Goal: Task Accomplishment & Management: Use online tool/utility

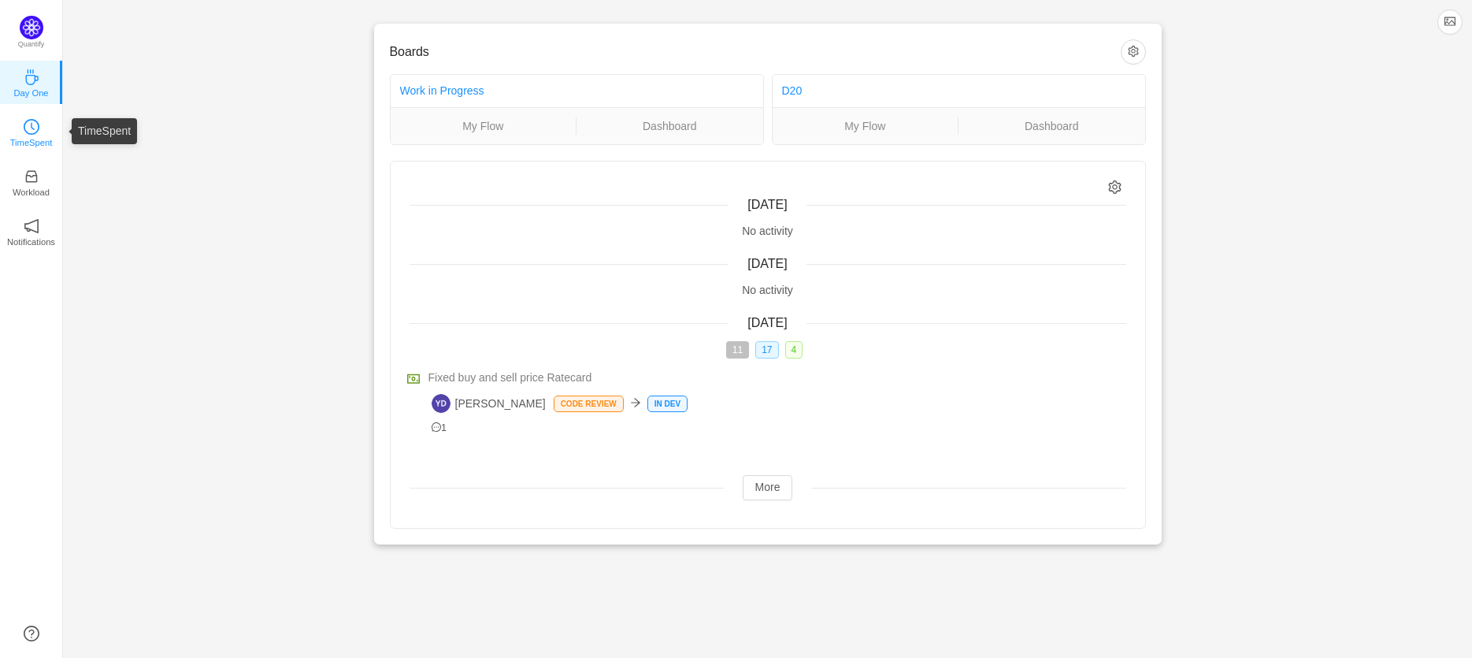
click at [35, 130] on icon "icon: clock-circle" at bounding box center [32, 127] width 16 height 16
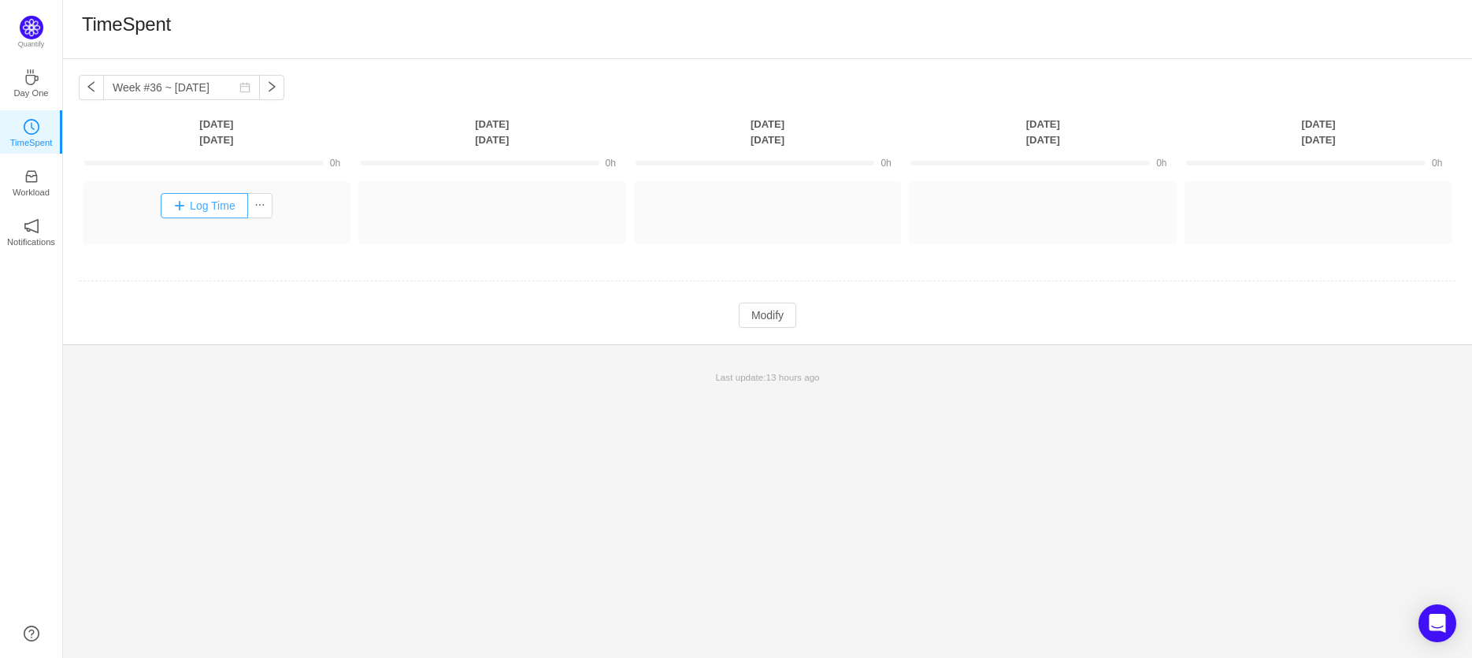
click at [202, 202] on button "Log Time" at bounding box center [204, 205] width 87 height 25
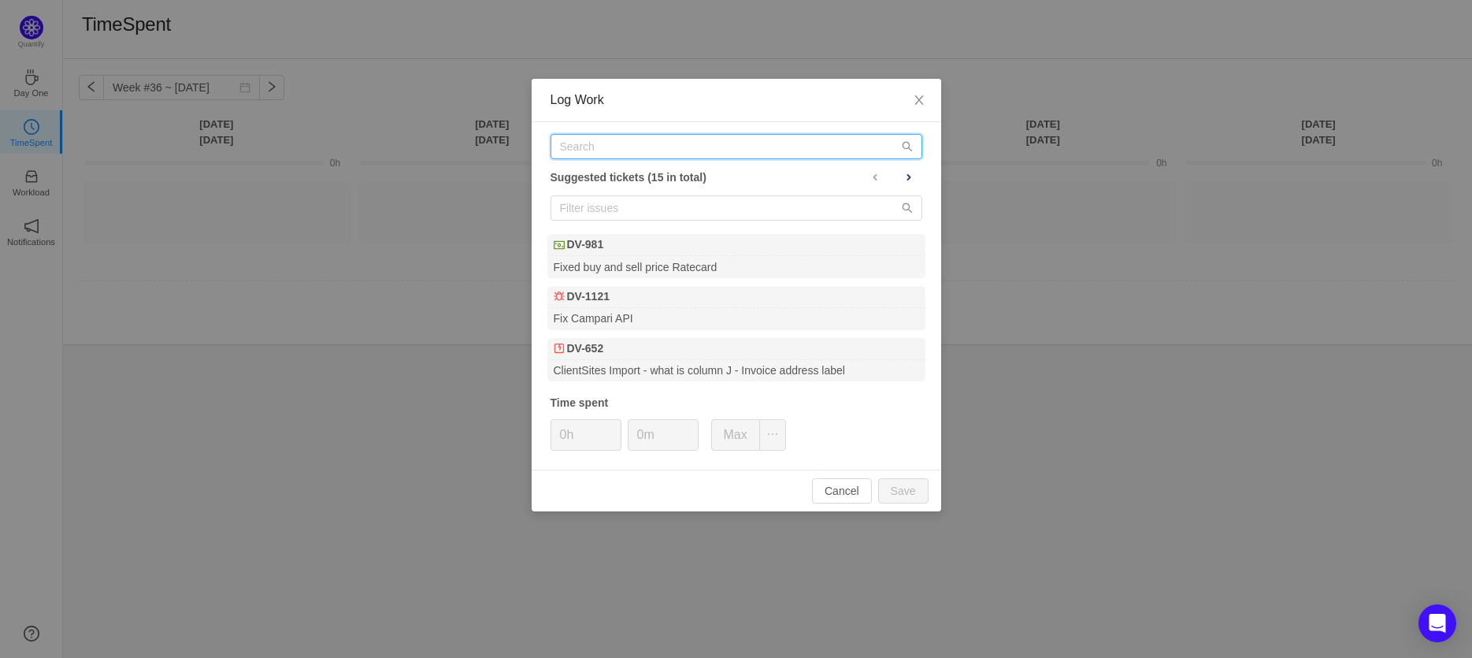
click at [590, 152] on input "text" at bounding box center [737, 146] width 372 height 25
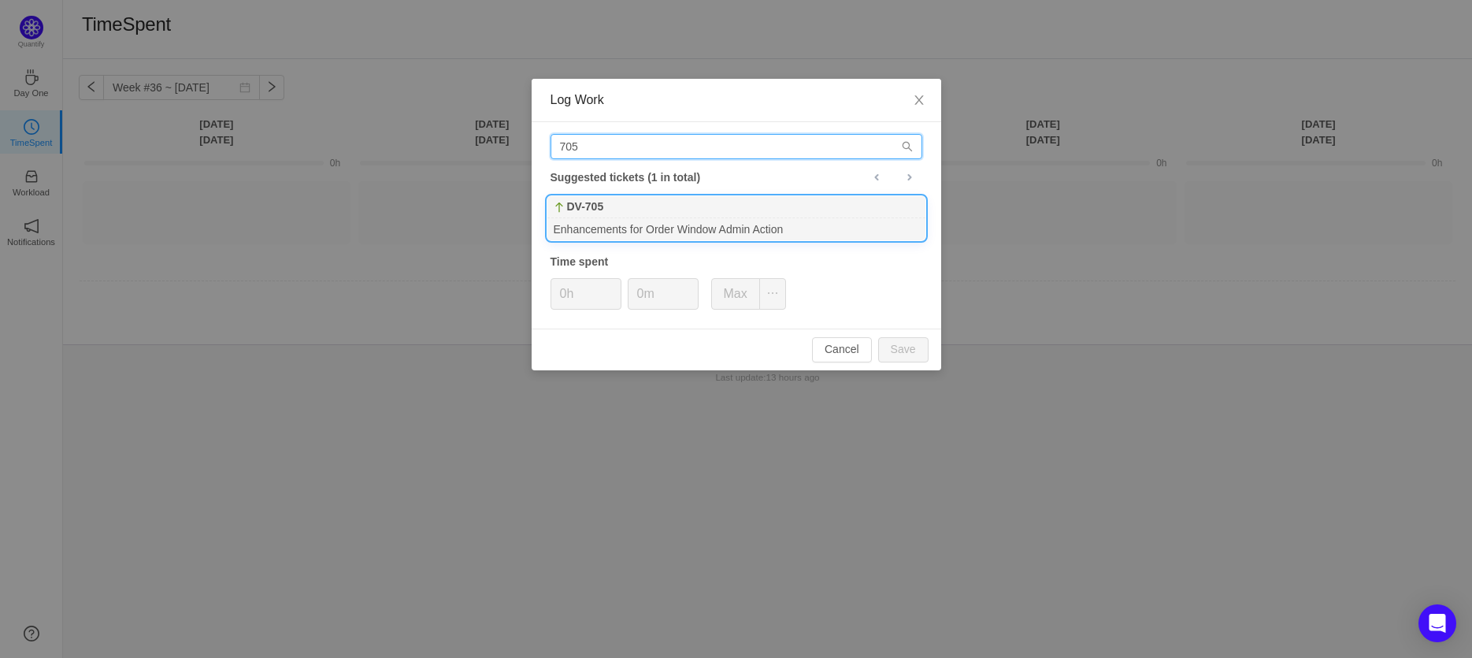
type input "705"
click at [609, 214] on div "DV-705" at bounding box center [737, 207] width 378 height 22
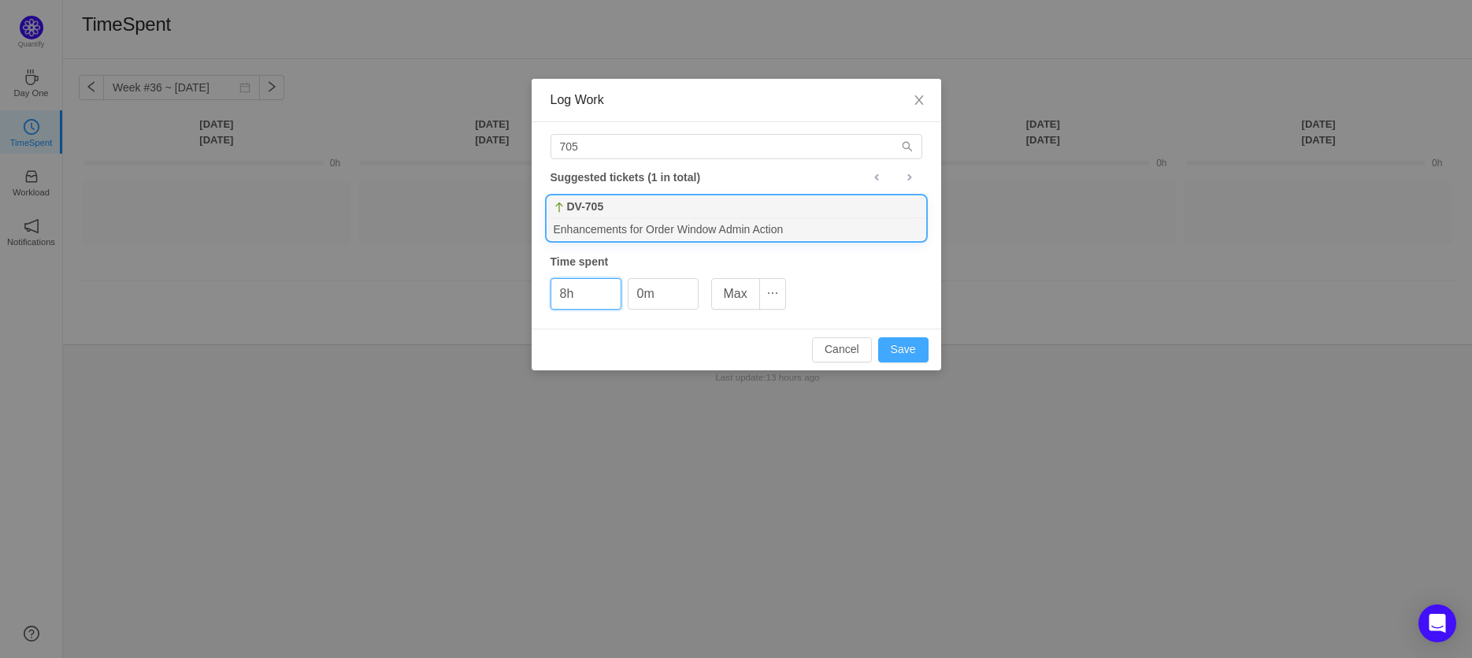
click at [896, 347] on button "Save" at bounding box center [903, 349] width 50 height 25
type input "0h"
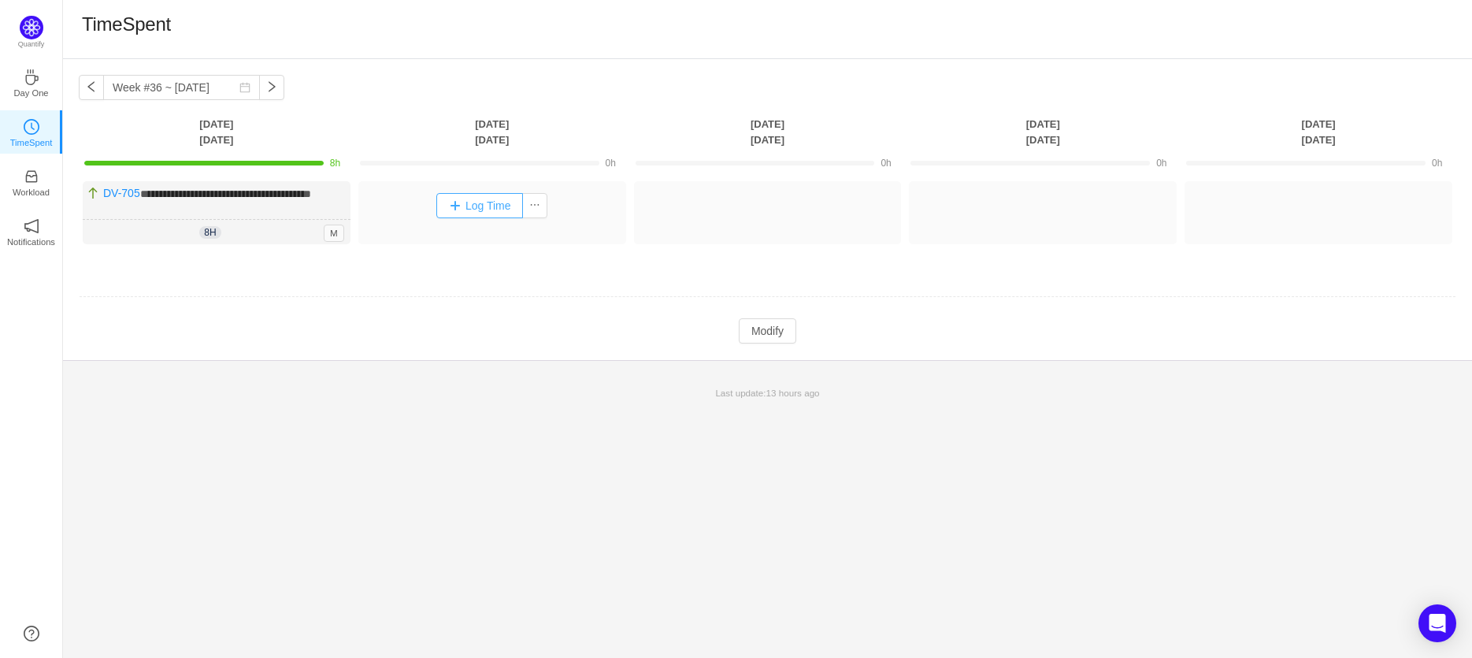
click at [462, 209] on button "Log Time" at bounding box center [479, 205] width 87 height 25
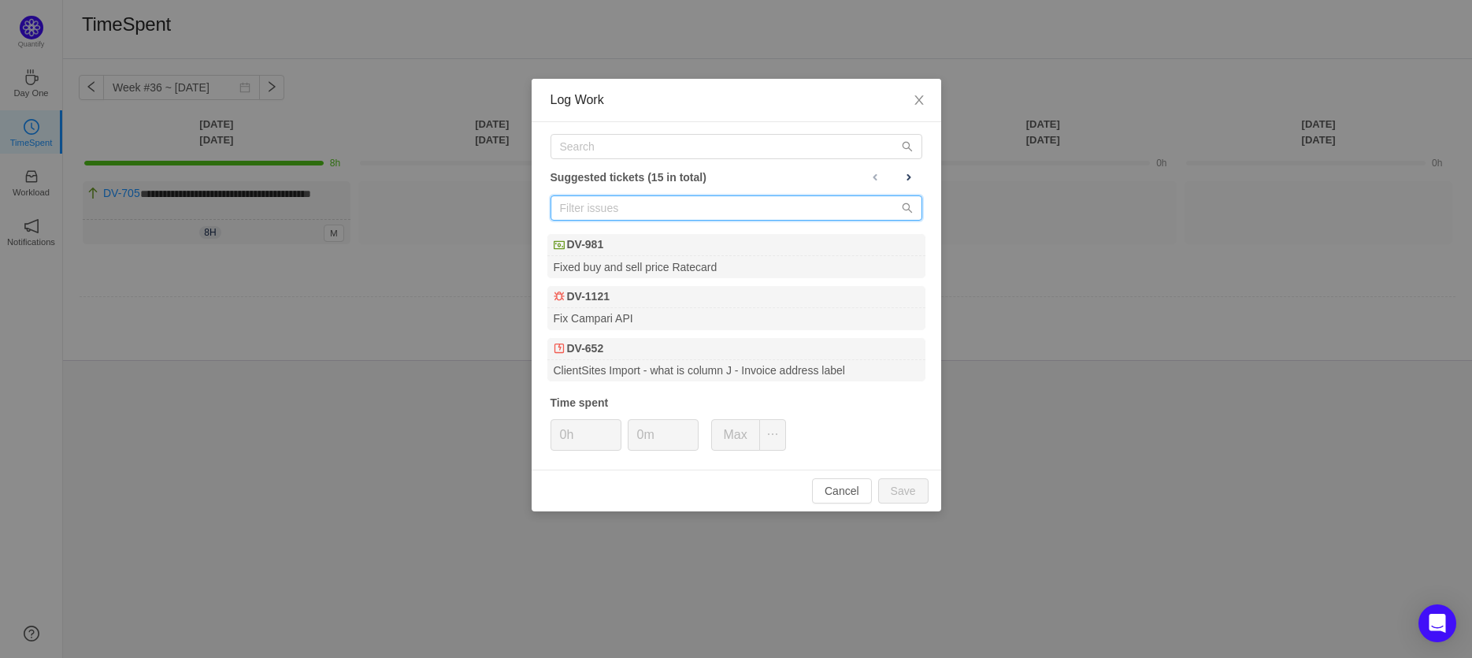
click at [584, 209] on input "text" at bounding box center [737, 207] width 372 height 25
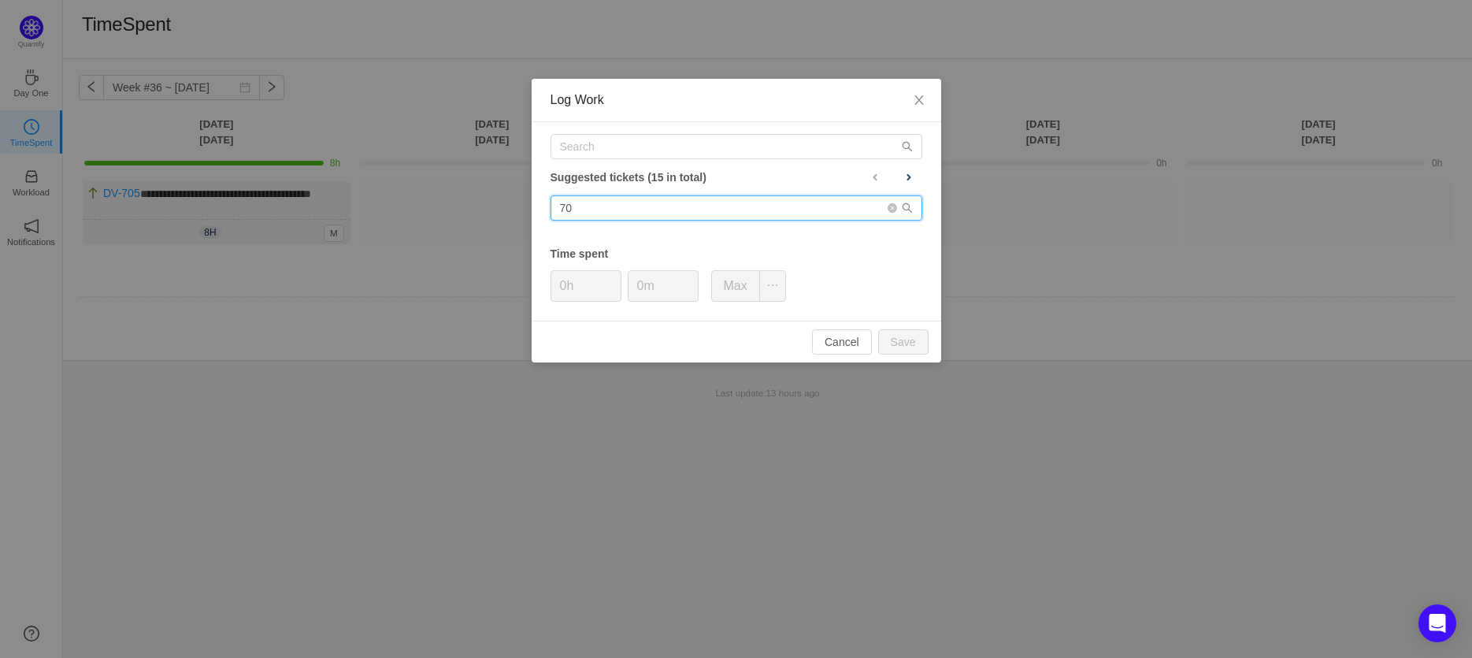
type input "7"
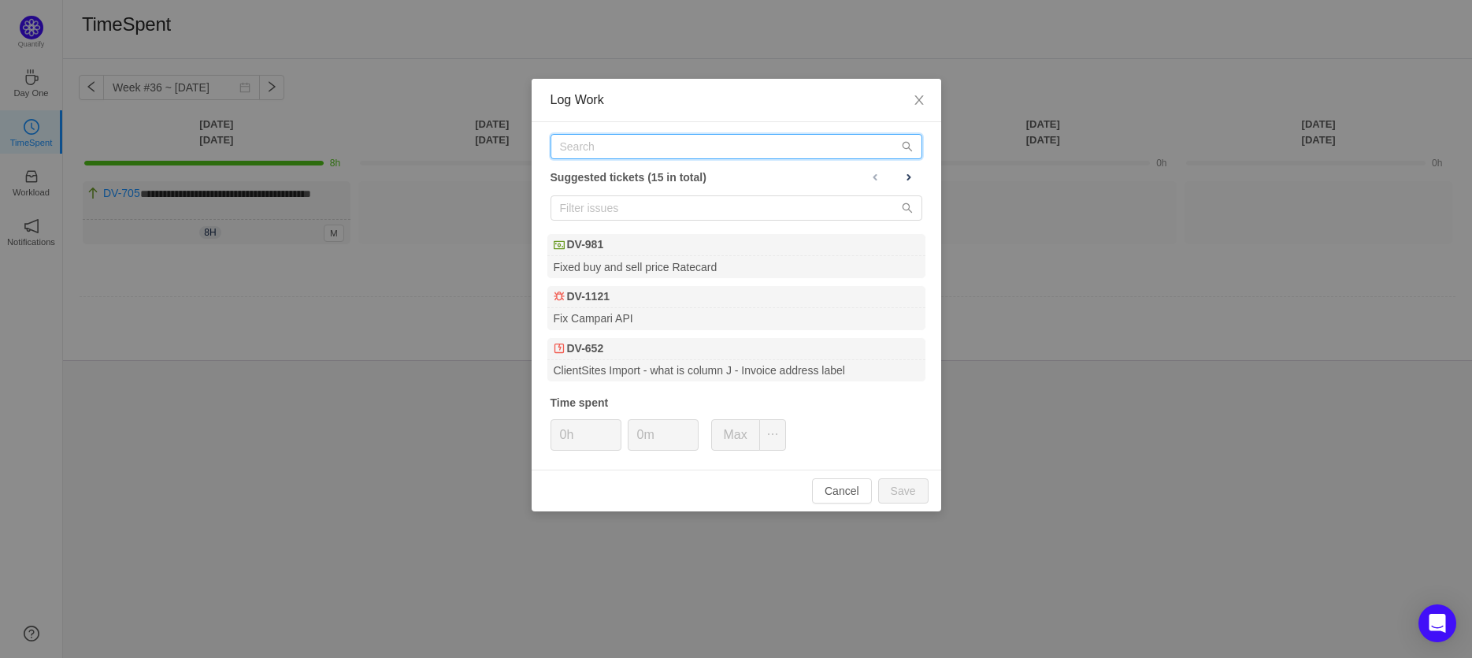
click at [569, 146] on input "text" at bounding box center [737, 146] width 372 height 25
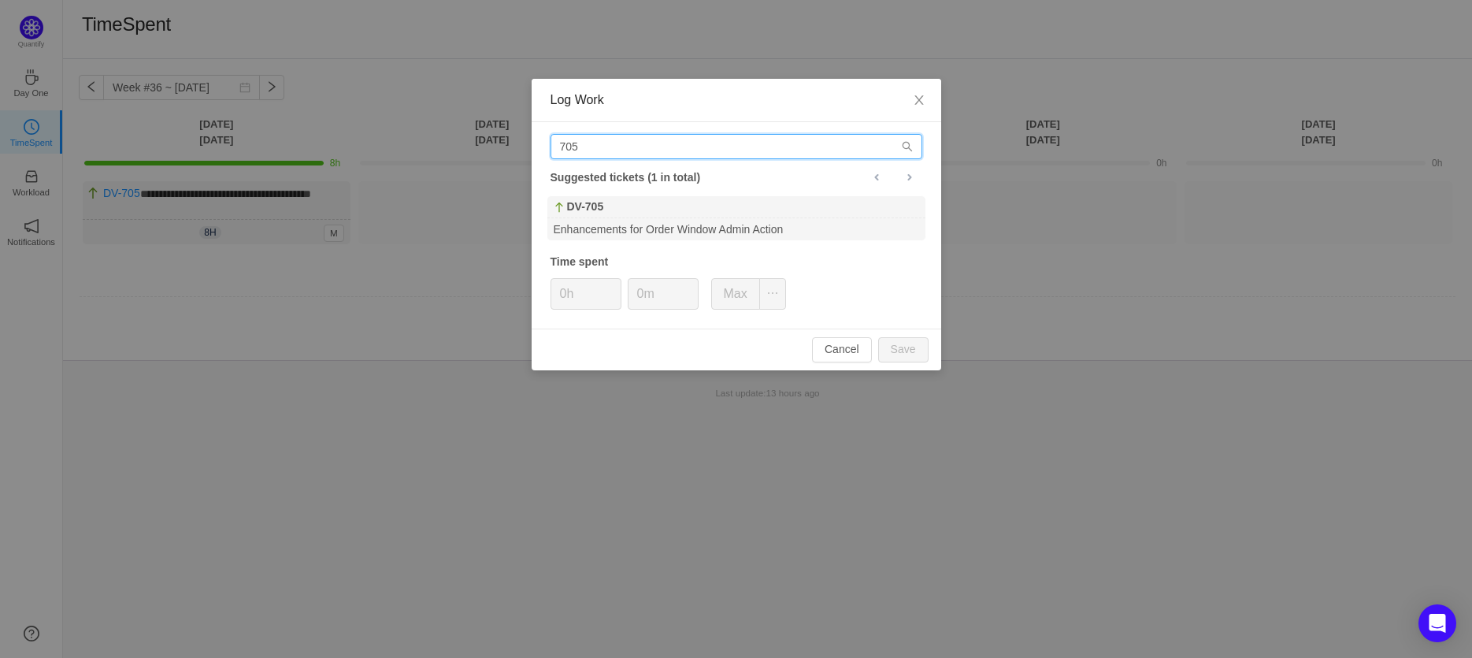
drag, startPoint x: 583, startPoint y: 146, endPoint x: 547, endPoint y: 147, distance: 36.3
click at [547, 147] on div "705 Suggested tickets (1 in total) DV-705 Enhancements for Order Window Admin A…" at bounding box center [737, 225] width 410 height 206
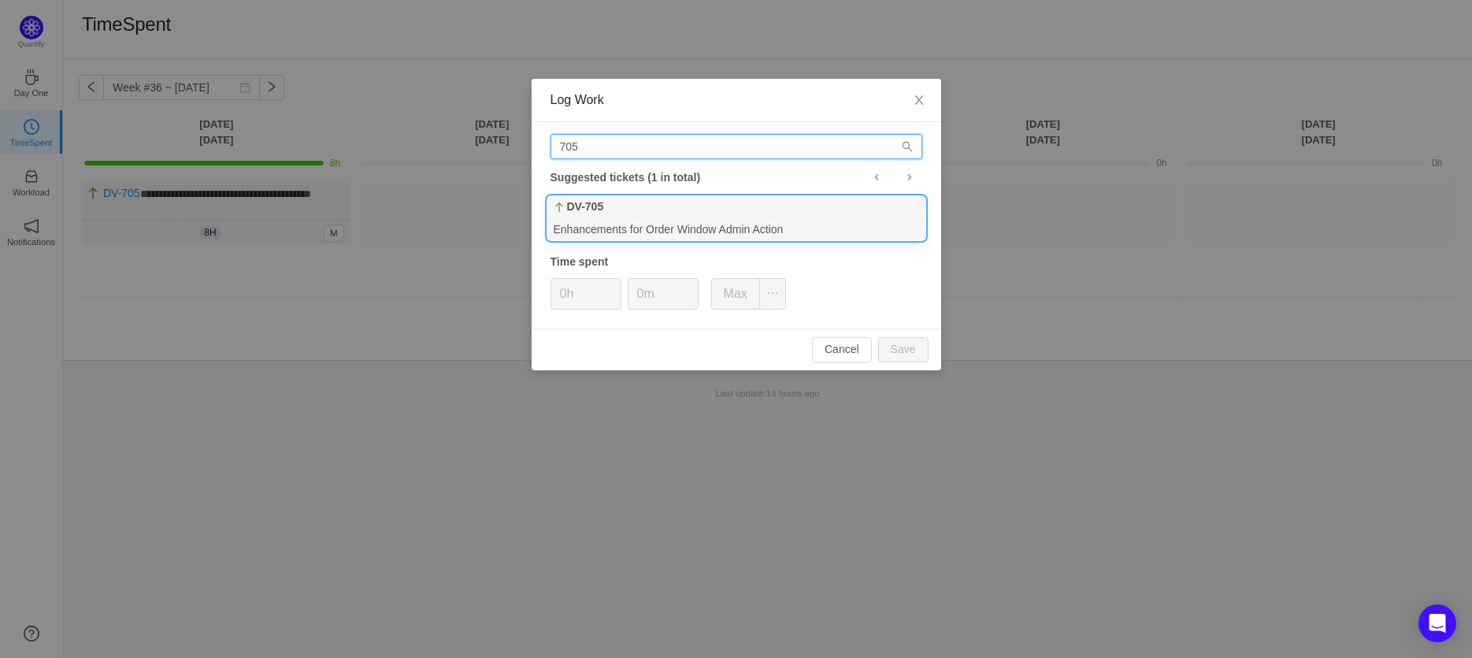
type input "705"
click at [592, 206] on b "DV-705" at bounding box center [585, 207] width 37 height 17
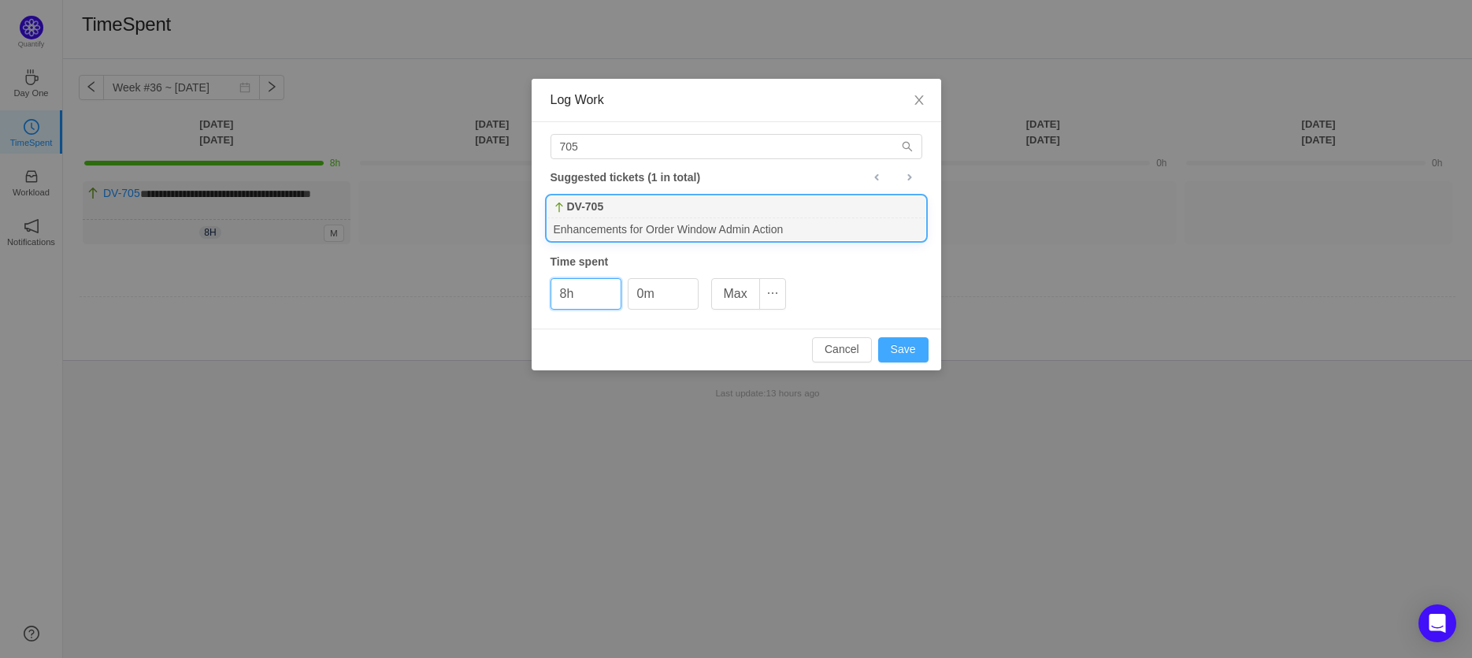
click at [916, 344] on button "Save" at bounding box center [903, 349] width 50 height 25
type input "0h"
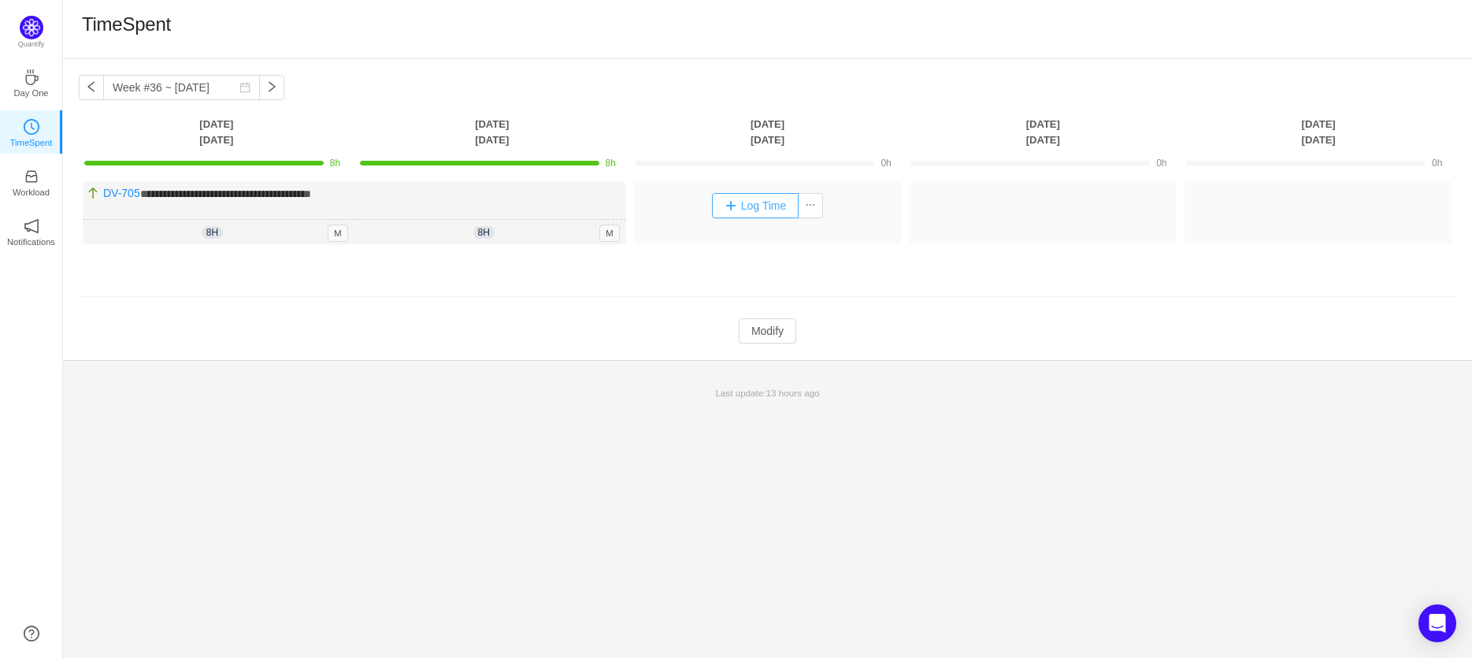
click at [743, 211] on button "Log Time" at bounding box center [755, 205] width 87 height 25
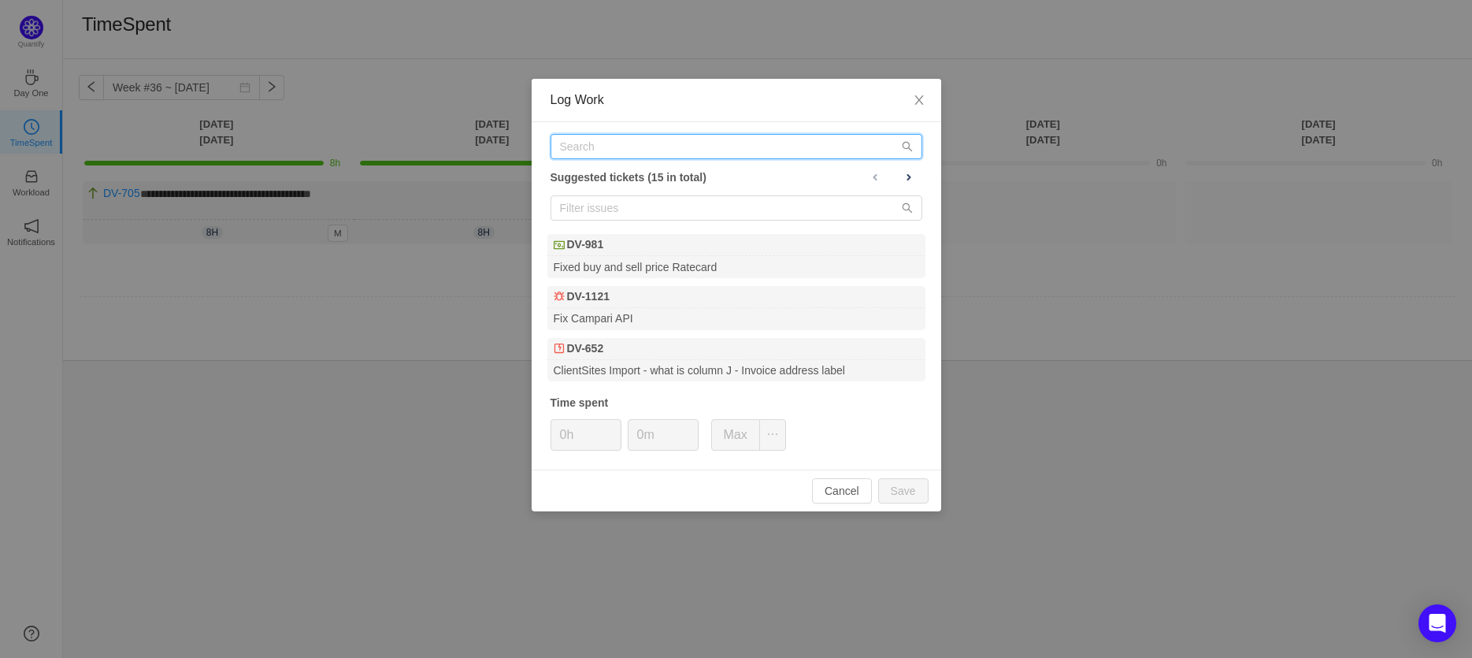
click at [592, 139] on input "text" at bounding box center [737, 146] width 372 height 25
paste input "705"
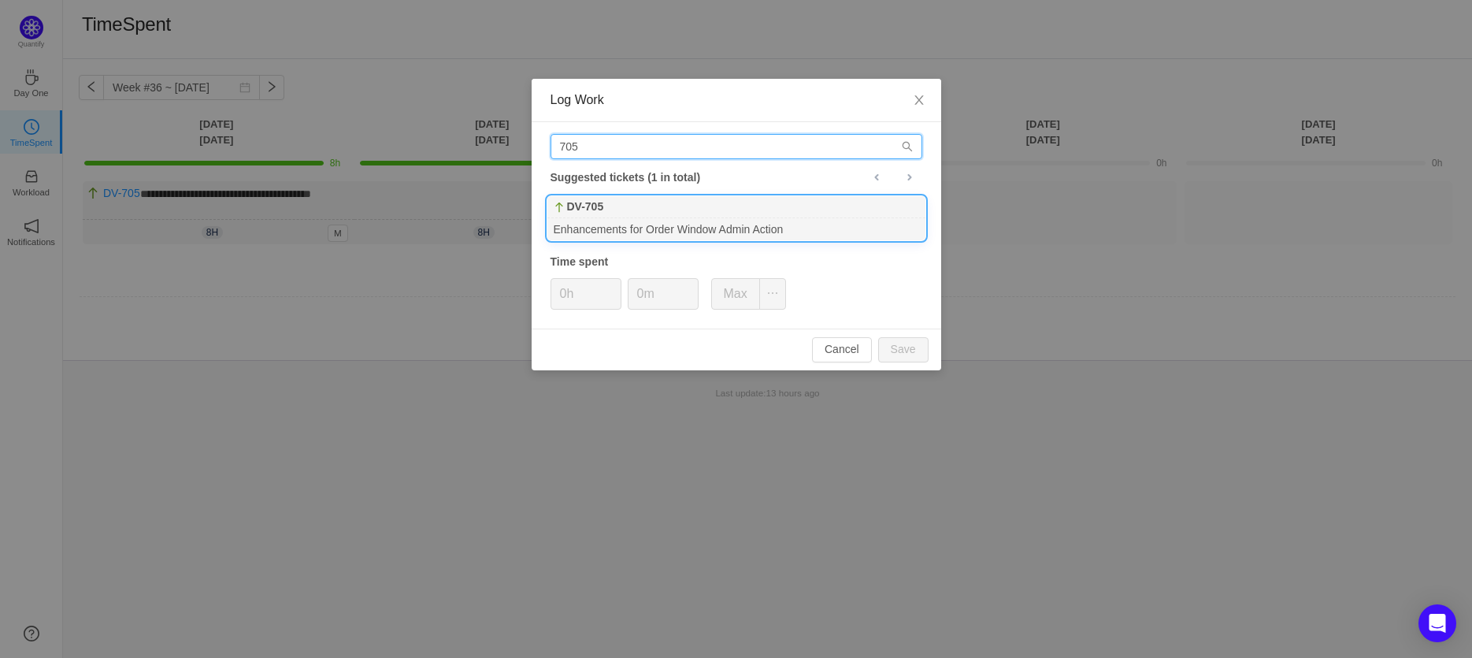
type input "705"
click at [592, 202] on b "DV-705" at bounding box center [585, 207] width 37 height 17
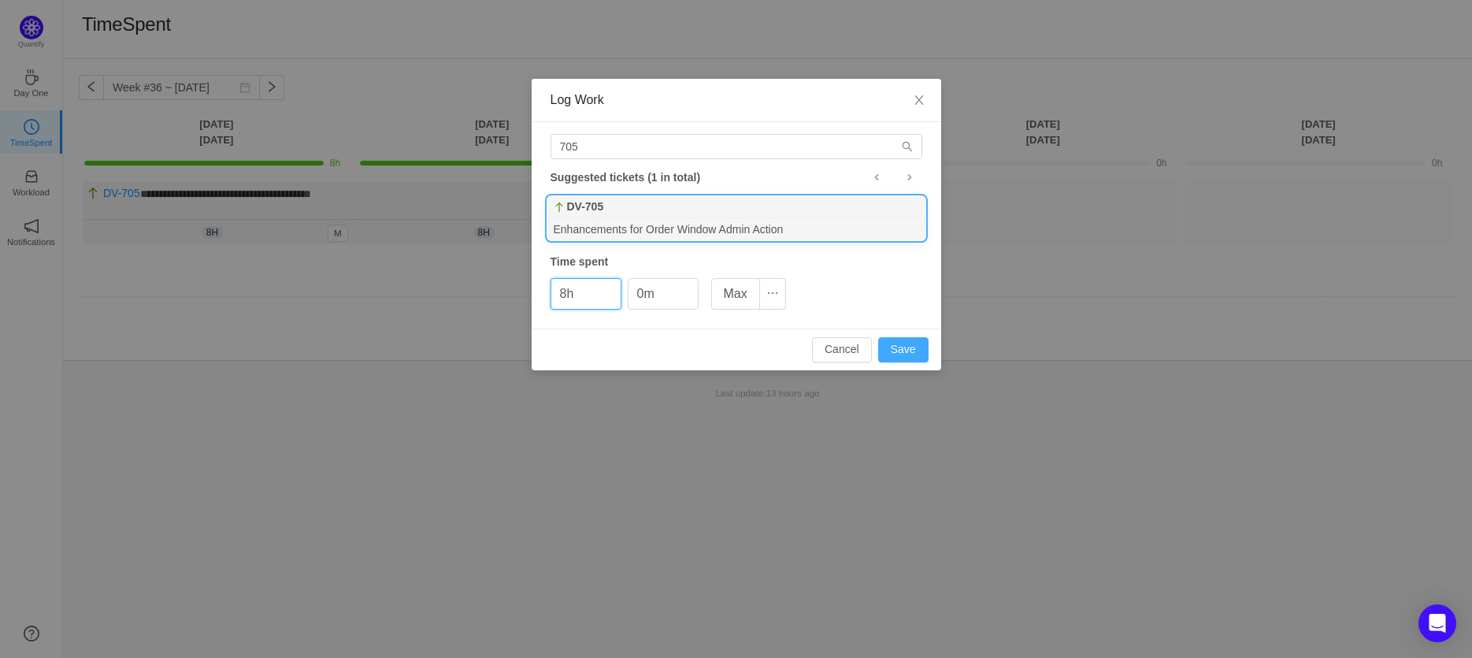
click at [885, 343] on button "Save" at bounding box center [903, 349] width 50 height 25
type input "0h"
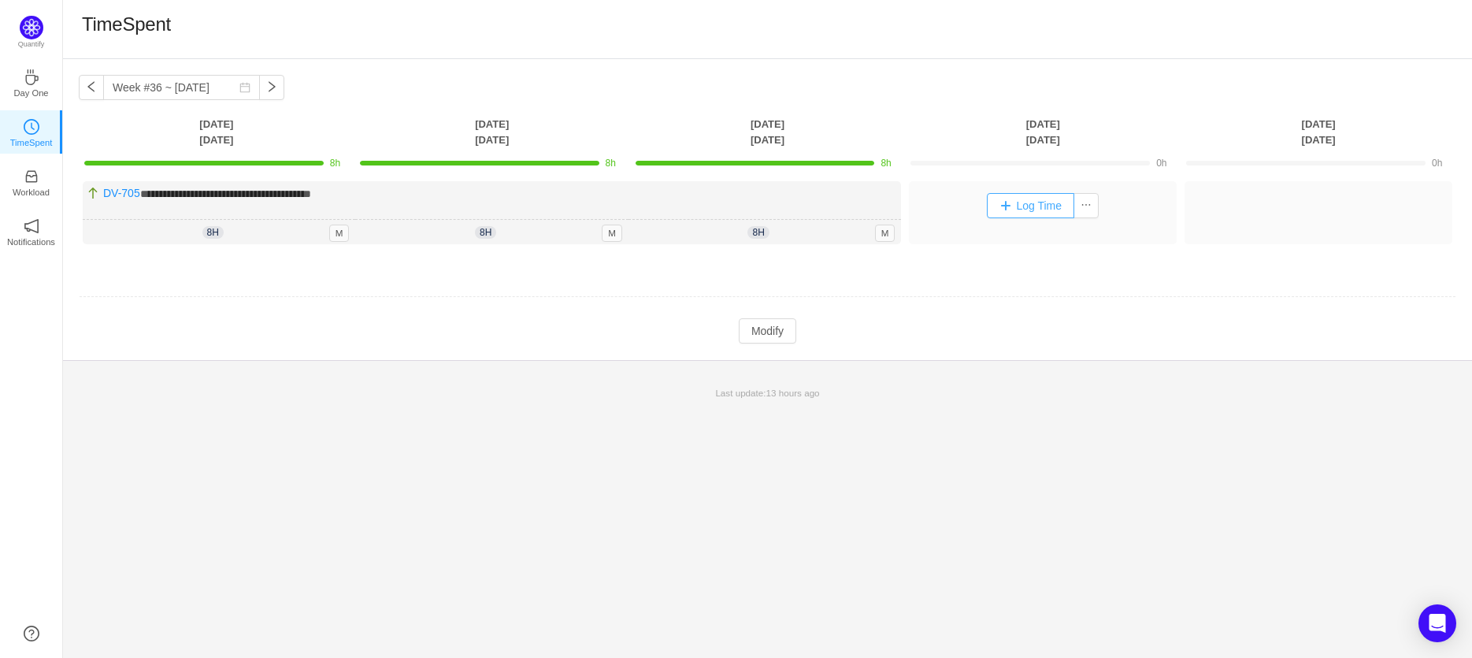
click at [1051, 210] on button "Log Time" at bounding box center [1030, 205] width 87 height 25
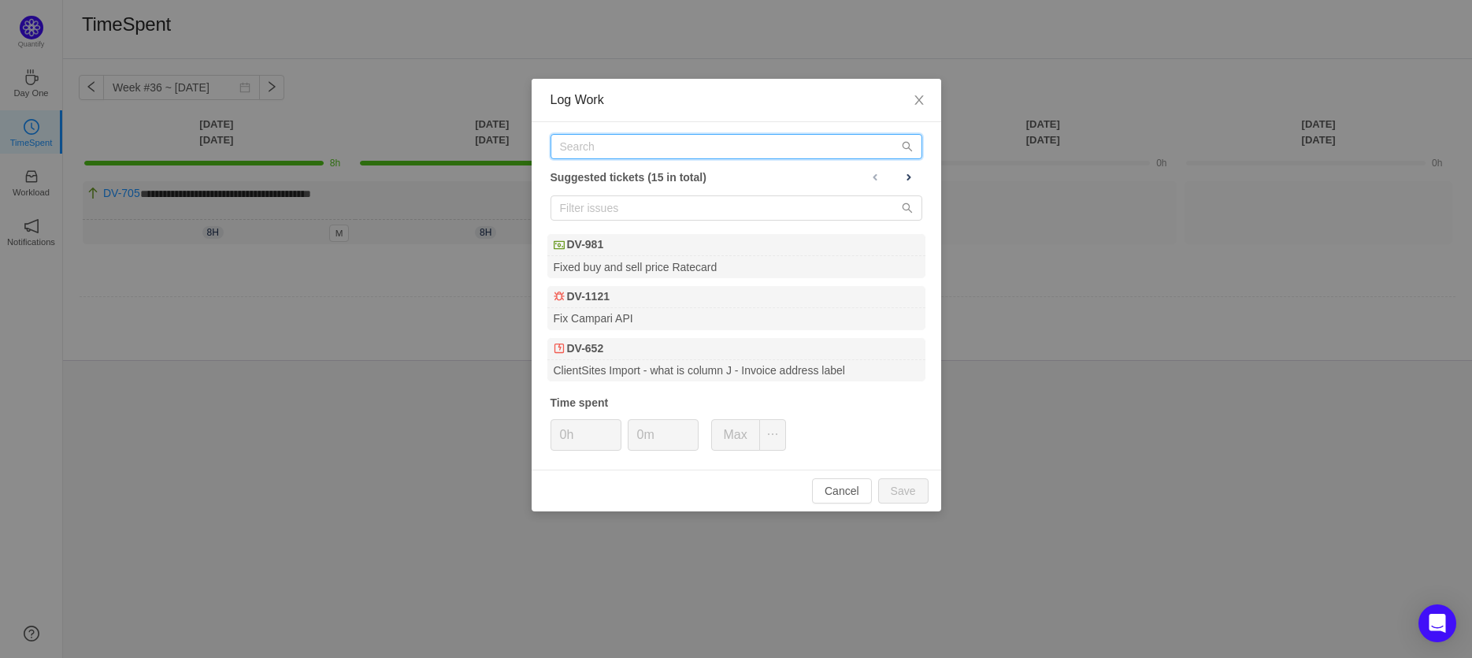
click at [649, 150] on input "text" at bounding box center [737, 146] width 372 height 25
paste input "705"
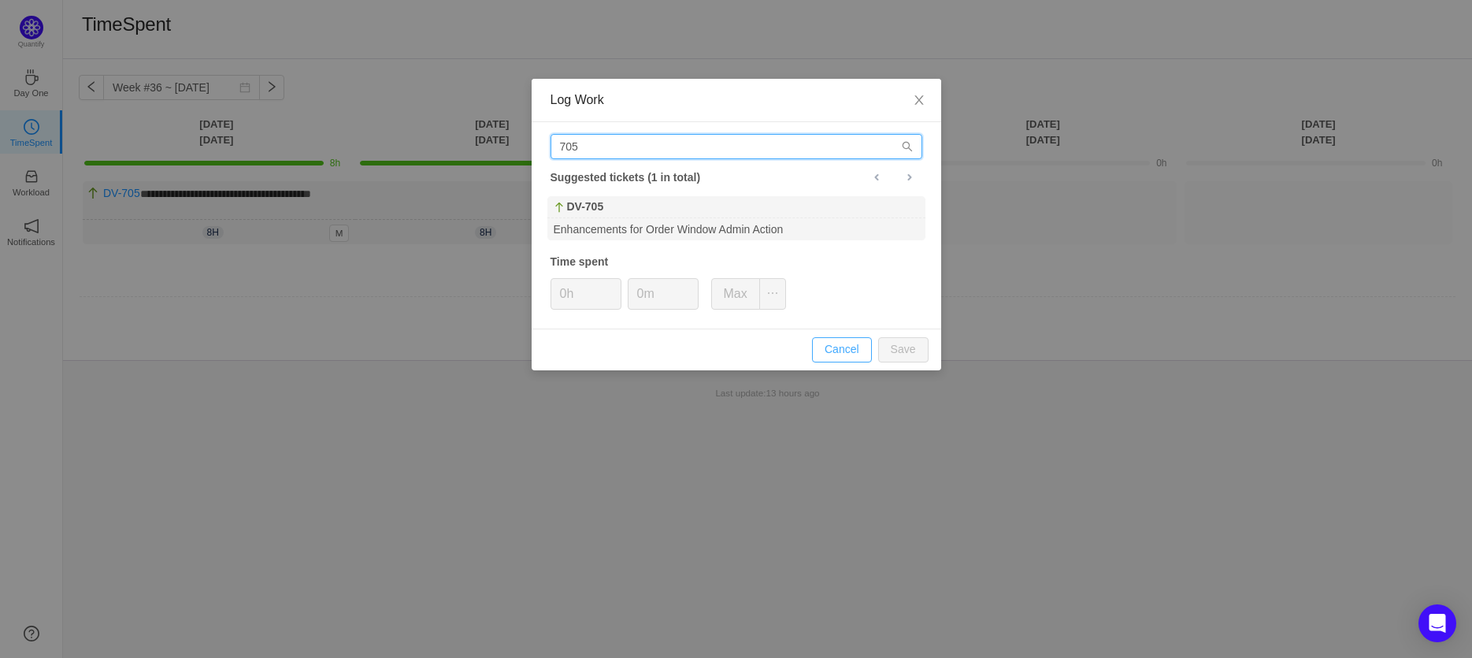
type input "705"
click at [845, 349] on button "Cancel" at bounding box center [842, 349] width 60 height 25
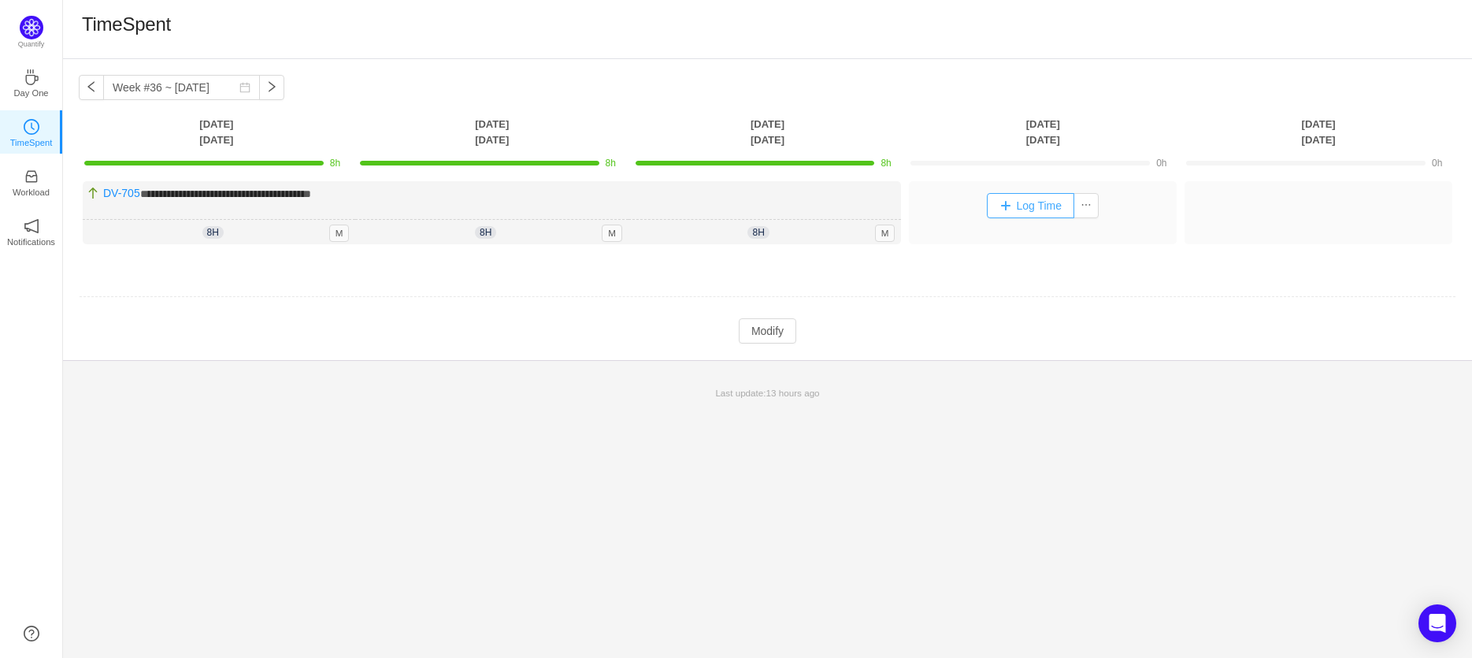
click at [1048, 205] on button "Log Time" at bounding box center [1030, 205] width 87 height 25
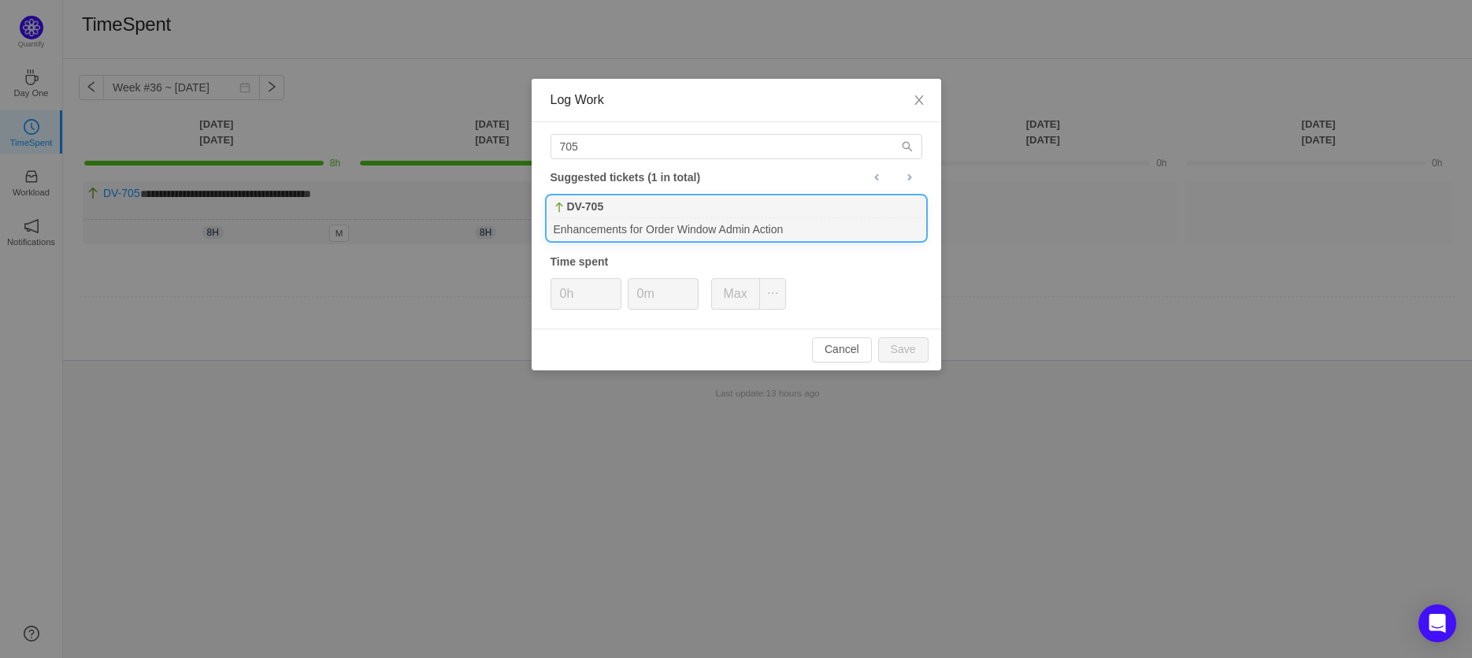
click at [718, 213] on div "DV-705" at bounding box center [737, 207] width 378 height 22
click at [909, 348] on button "Save" at bounding box center [903, 349] width 50 height 25
type input "0h"
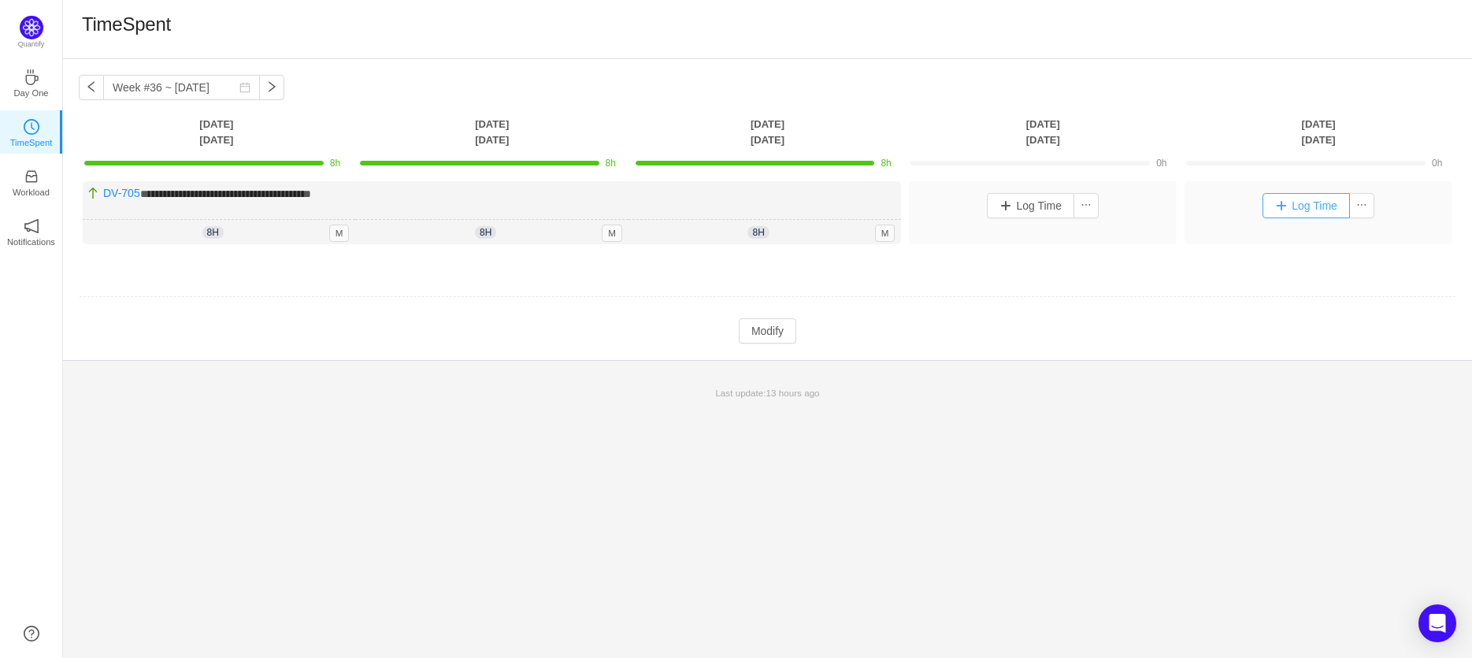
click at [1290, 209] on button "Log Time" at bounding box center [1306, 205] width 87 height 25
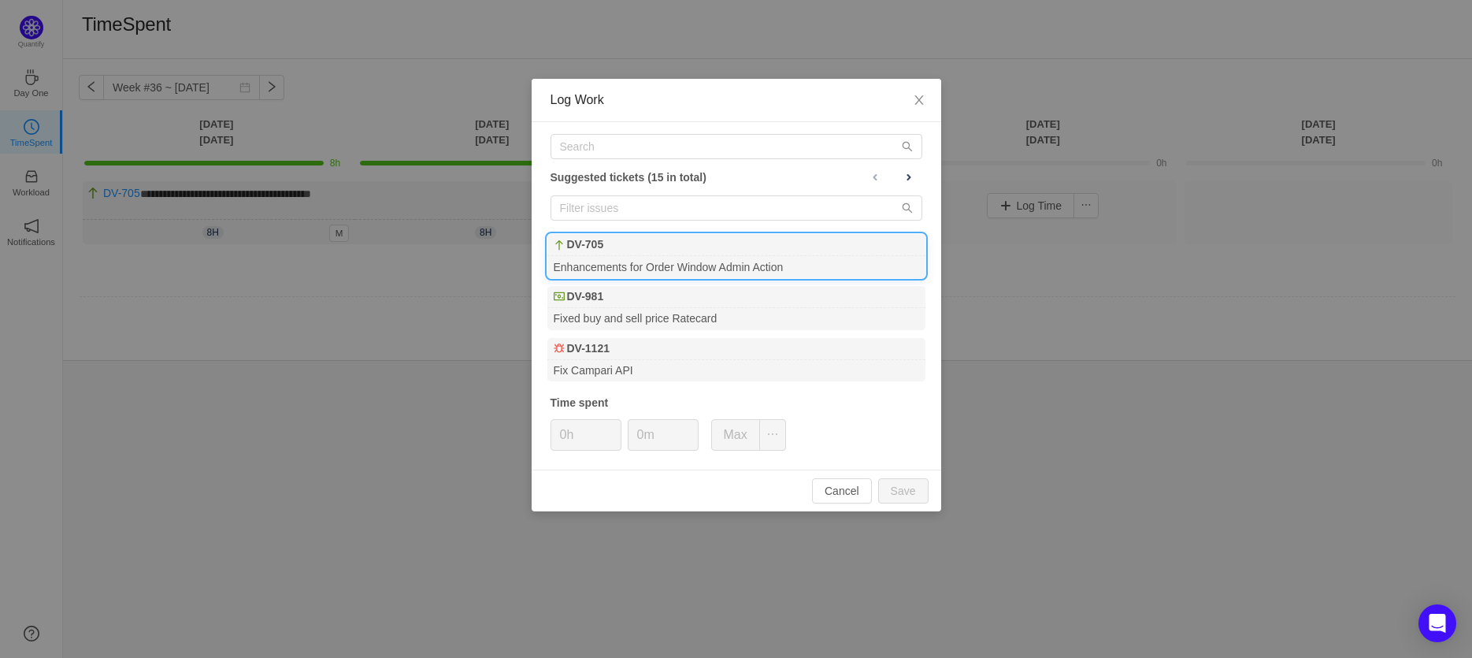
click at [730, 240] on div "DV-705" at bounding box center [737, 245] width 378 height 22
click at [907, 496] on button "Save" at bounding box center [903, 490] width 50 height 25
type input "0h"
